Goal: Find specific page/section: Find specific page/section

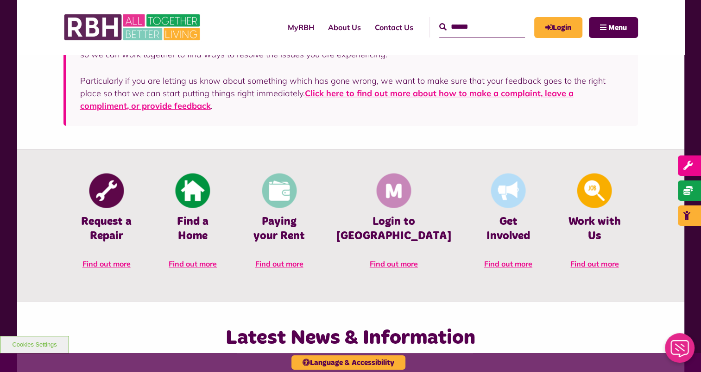
scroll to position [324, 0]
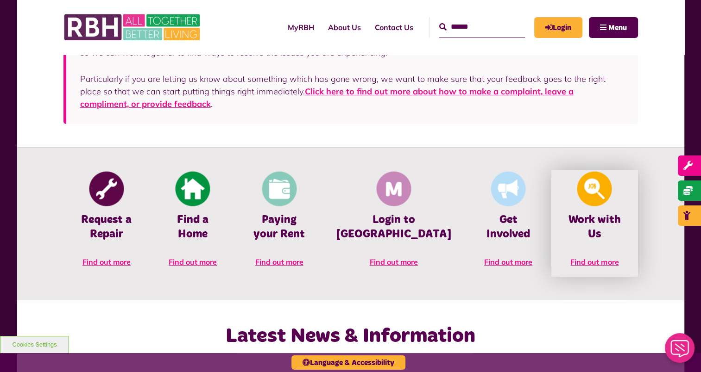
click at [605, 257] on span "Find out more" at bounding box center [594, 261] width 48 height 9
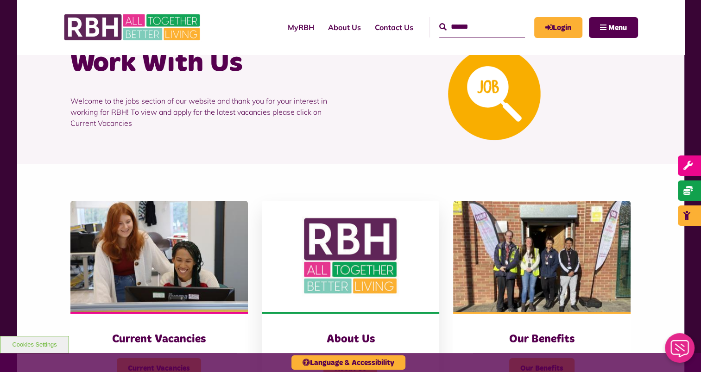
scroll to position [139, 0]
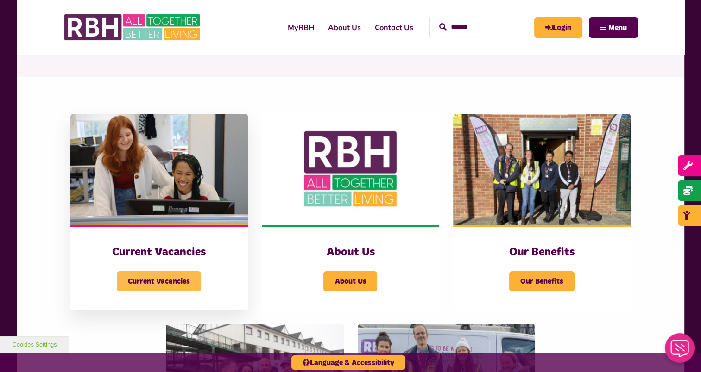
click at [143, 284] on span "Current Vacancies" at bounding box center [159, 281] width 84 height 20
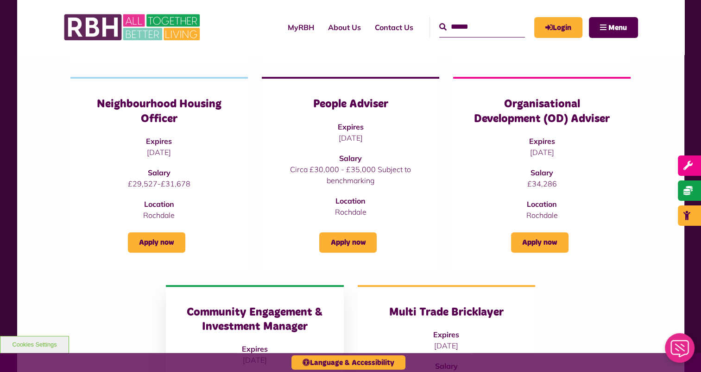
scroll to position [278, 0]
